Goal: Download file/media

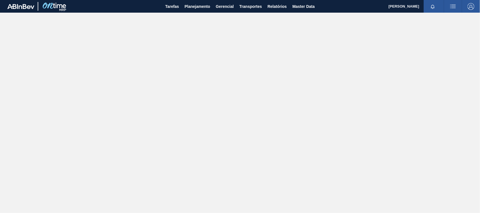
click at [272, 8] on span "Relatórios" at bounding box center [277, 6] width 19 height 7
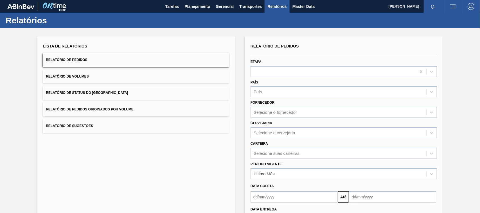
click at [122, 111] on span "Relatório de Pedidos Originados por Volume" at bounding box center [90, 110] width 88 height 4
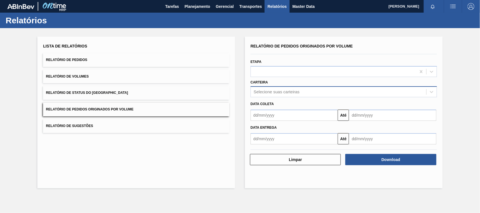
click at [276, 94] on div "Selecione suas carteiras" at bounding box center [339, 92] width 176 height 8
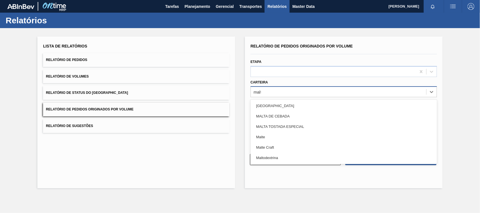
type input "malte"
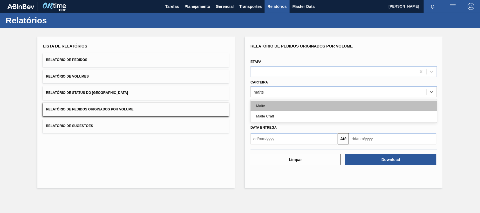
click at [272, 106] on div "Malte" at bounding box center [344, 106] width 187 height 10
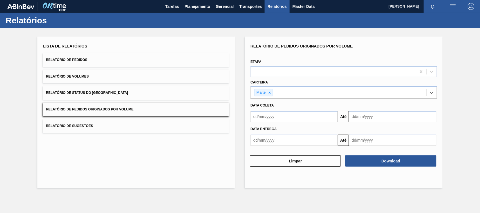
click at [270, 120] on input "text" at bounding box center [294, 116] width 87 height 11
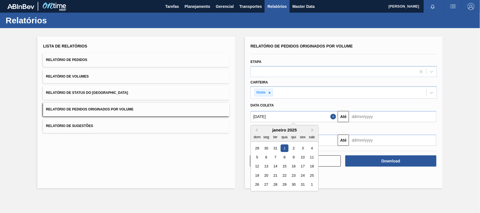
type input "[DATE]"
click at [286, 149] on div "1" at bounding box center [285, 149] width 8 height 8
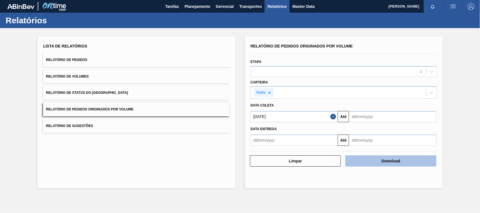
click at [368, 161] on button "Download" at bounding box center [391, 161] width 91 height 11
